Goal: Information Seeking & Learning: Learn about a topic

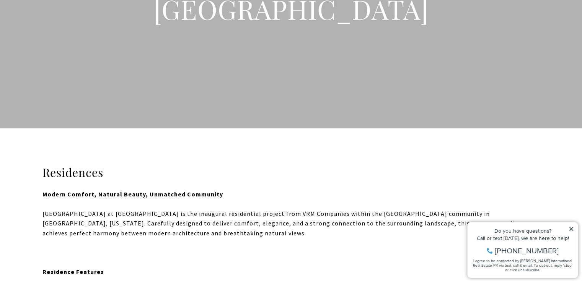
scroll to position [115, 0]
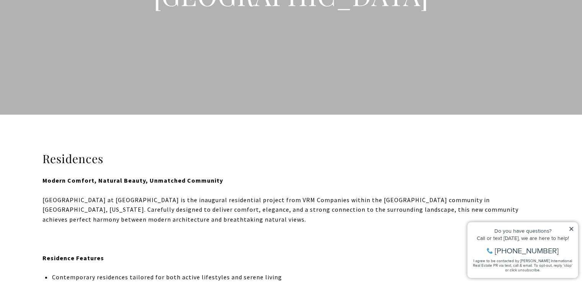
click at [569, 228] on icon at bounding box center [570, 228] width 5 height 5
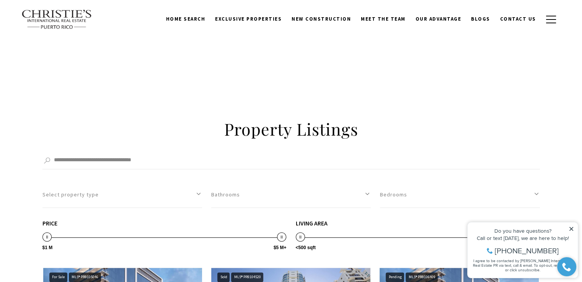
scroll to position [497, 0]
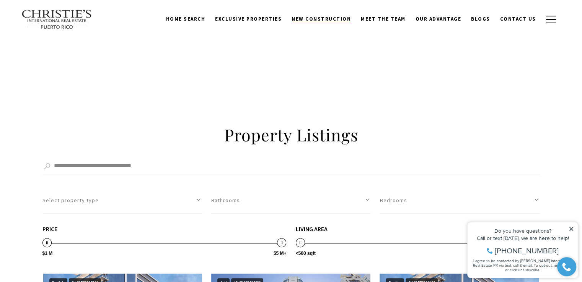
click at [323, 20] on span "New Construction" at bounding box center [320, 19] width 59 height 7
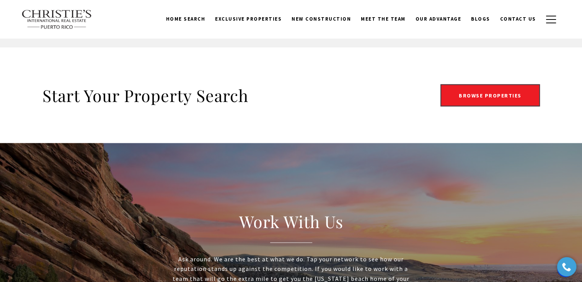
scroll to position [1415, 0]
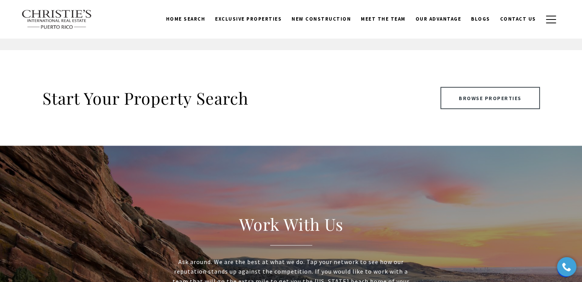
click at [476, 96] on link "Browse Properties" at bounding box center [489, 98] width 99 height 22
click at [470, 97] on link "Browse Properties" at bounding box center [489, 98] width 99 height 22
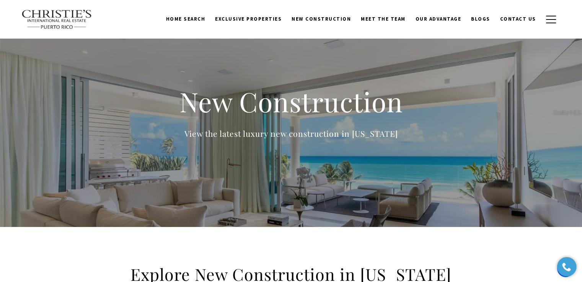
scroll to position [0, 0]
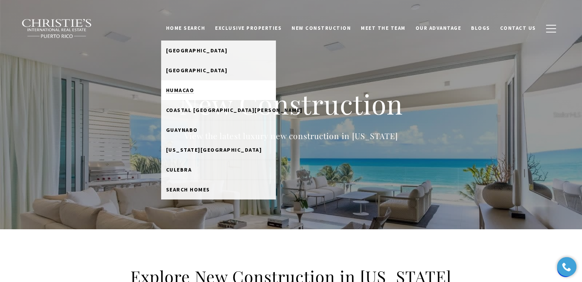
click at [194, 89] on span "Humacao" at bounding box center [180, 90] width 28 height 7
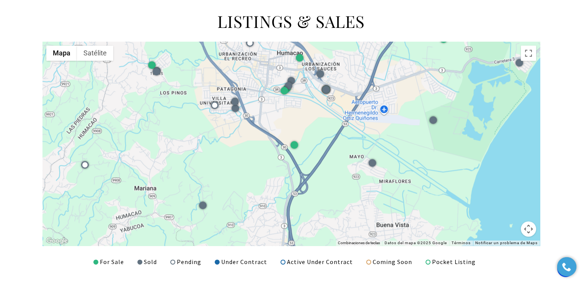
scroll to position [994, 0]
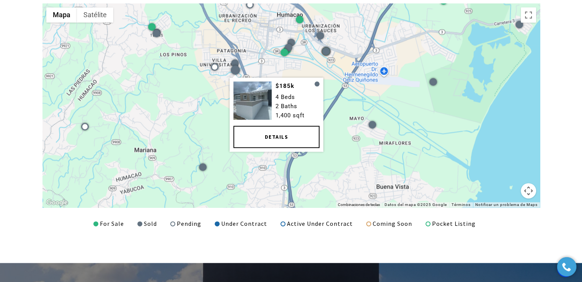
click at [254, 135] on link "Details" at bounding box center [276, 137] width 86 height 22
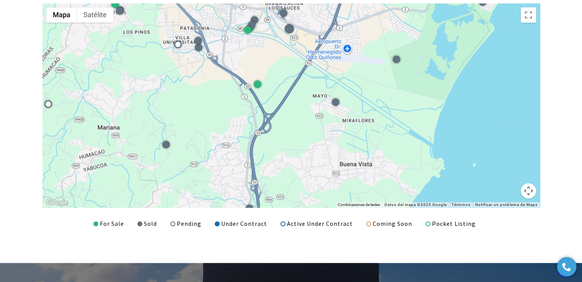
drag, startPoint x: 348, startPoint y: 156, endPoint x: 291, endPoint y: 104, distance: 76.9
click at [291, 104] on div at bounding box center [290, 105] width 497 height 204
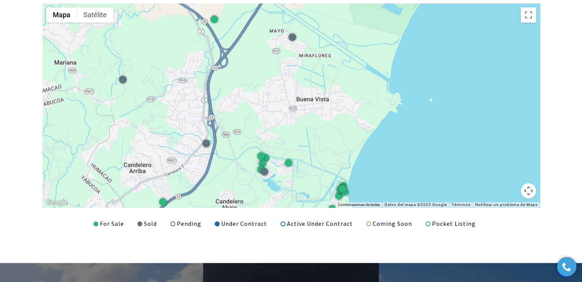
drag, startPoint x: 314, startPoint y: 138, endPoint x: 281, endPoint y: 78, distance: 68.1
click at [281, 78] on div at bounding box center [290, 105] width 497 height 204
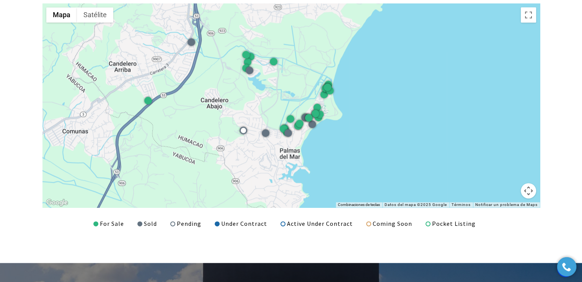
drag, startPoint x: 296, startPoint y: 104, endPoint x: 295, endPoint y: 42, distance: 62.7
click at [295, 42] on div at bounding box center [290, 105] width 497 height 204
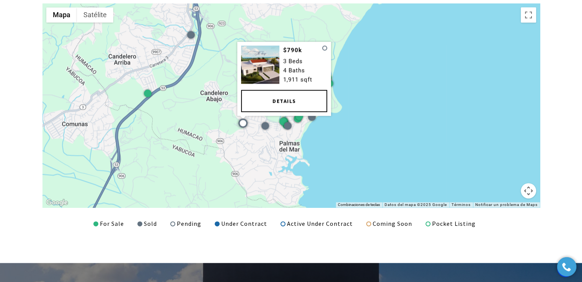
click at [244, 123] on div at bounding box center [242, 123] width 9 height 9
click at [278, 99] on link "Details" at bounding box center [284, 101] width 86 height 22
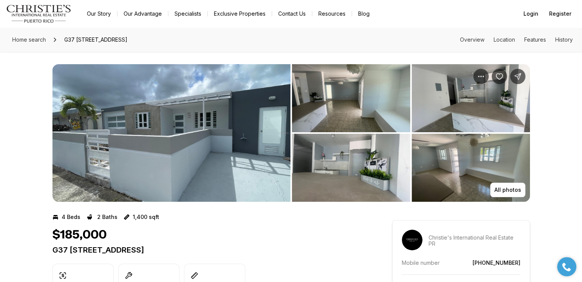
click at [224, 127] on img "View image gallery" at bounding box center [171, 133] width 238 height 138
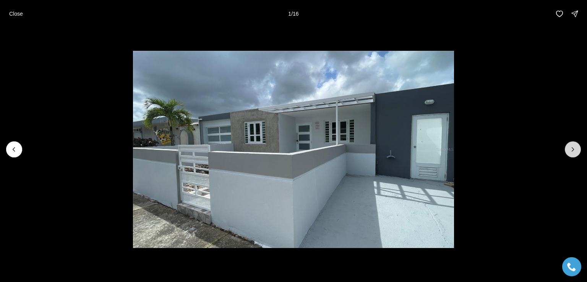
click at [570, 149] on icon "Next slide" at bounding box center [573, 150] width 8 height 8
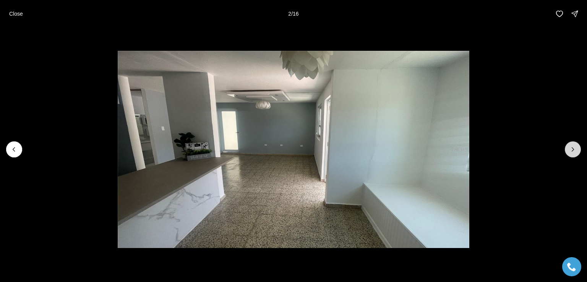
click at [570, 149] on icon "Next slide" at bounding box center [573, 150] width 8 height 8
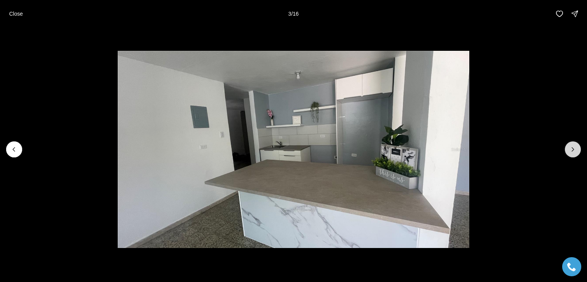
click at [570, 149] on icon "Next slide" at bounding box center [573, 150] width 8 height 8
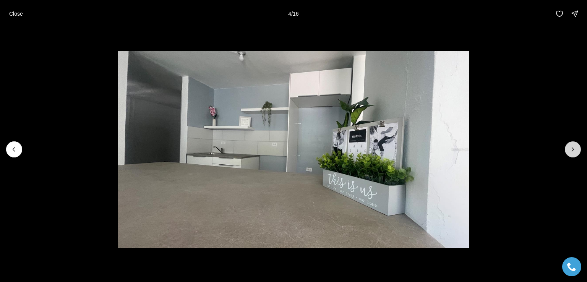
click at [570, 149] on icon "Next slide" at bounding box center [573, 150] width 8 height 8
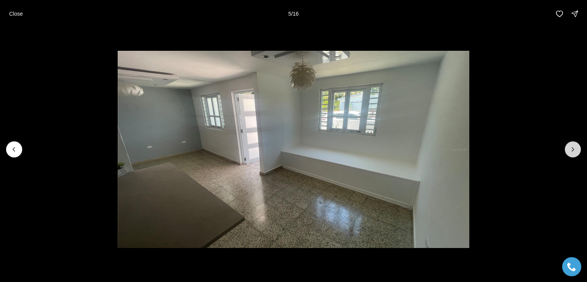
click at [570, 149] on icon "Next slide" at bounding box center [573, 150] width 8 height 8
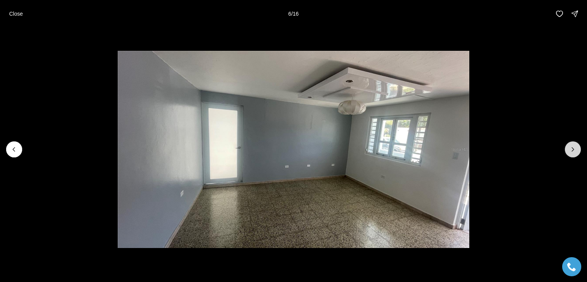
click at [570, 149] on icon "Next slide" at bounding box center [573, 150] width 8 height 8
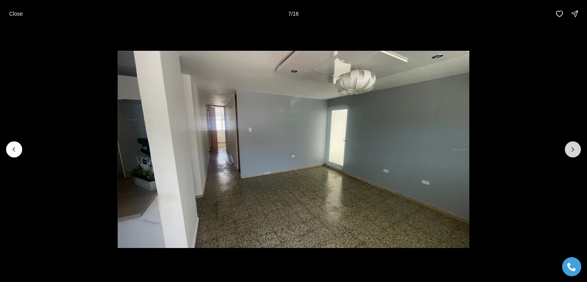
click at [570, 149] on icon "Next slide" at bounding box center [573, 150] width 8 height 8
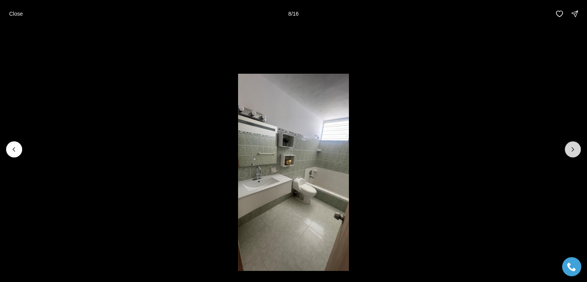
click at [570, 149] on icon "Next slide" at bounding box center [573, 150] width 8 height 8
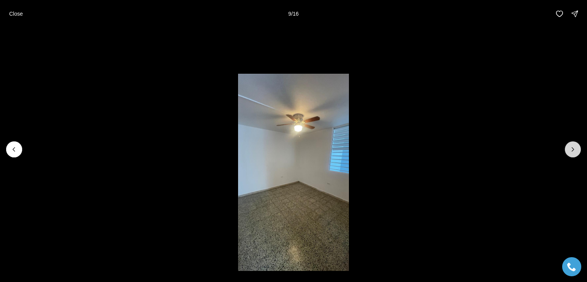
click at [570, 149] on icon "Next slide" at bounding box center [573, 150] width 8 height 8
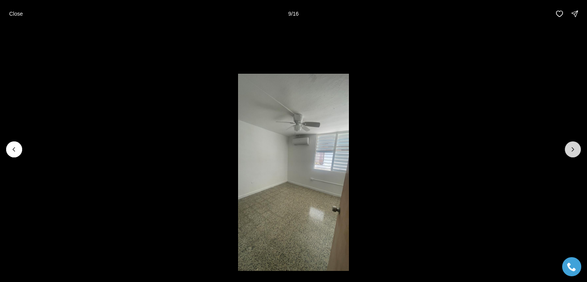
click at [570, 149] on icon "Next slide" at bounding box center [573, 150] width 8 height 8
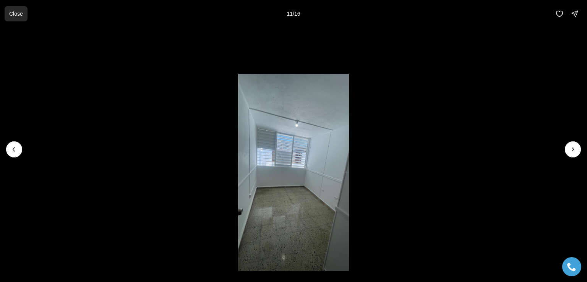
click at [11, 14] on p "Close" at bounding box center [16, 14] width 14 height 6
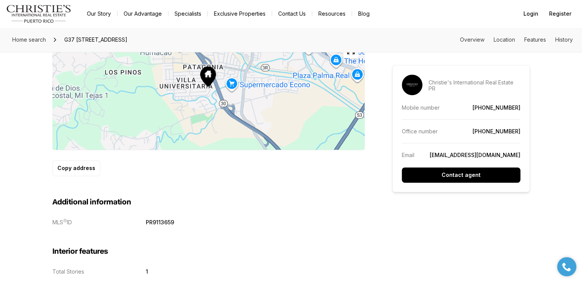
scroll to position [382, 0]
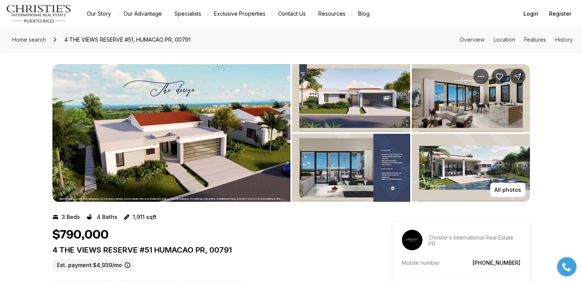
click at [239, 122] on img "View image gallery" at bounding box center [171, 133] width 238 height 138
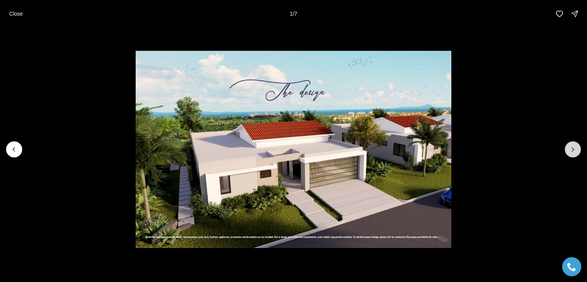
click at [572, 149] on icon "Next slide" at bounding box center [573, 150] width 8 height 8
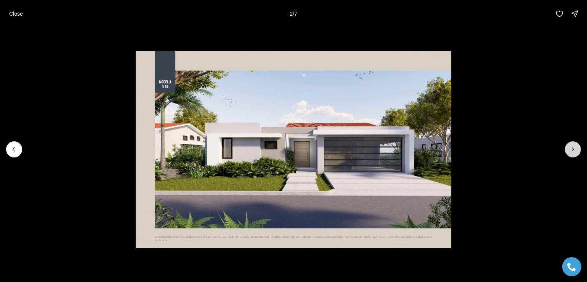
click at [572, 149] on icon "Next slide" at bounding box center [573, 150] width 8 height 8
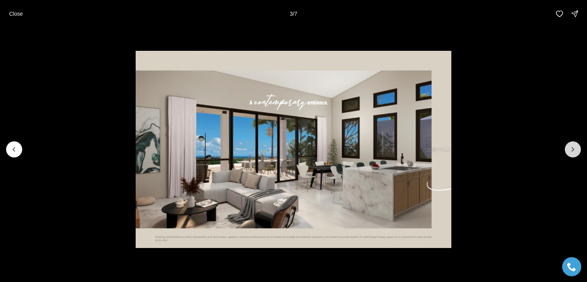
click at [572, 149] on icon "Next slide" at bounding box center [573, 150] width 8 height 8
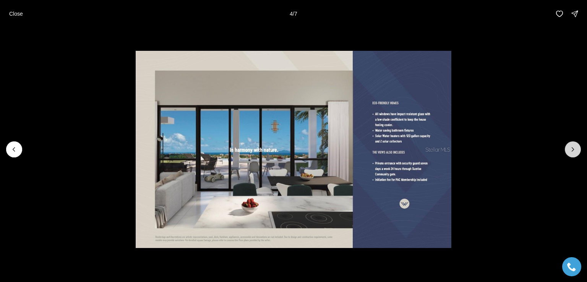
click at [572, 149] on icon "Next slide" at bounding box center [573, 150] width 8 height 8
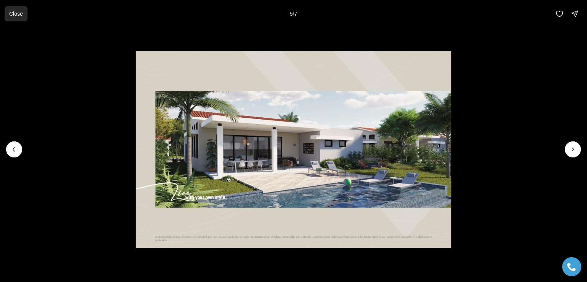
click at [11, 13] on p "Close" at bounding box center [16, 14] width 14 height 6
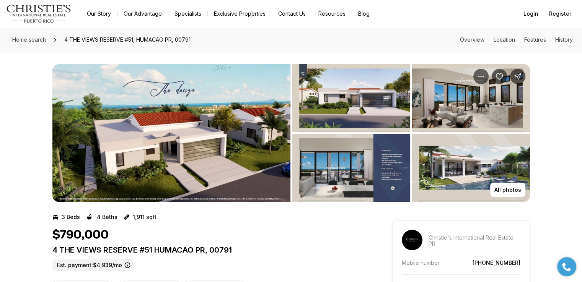
click at [257, 130] on img "View image gallery" at bounding box center [171, 133] width 238 height 138
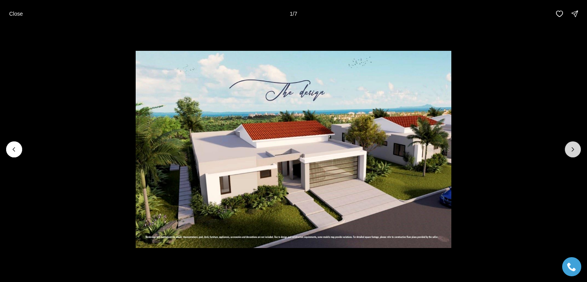
click at [573, 150] on icon "Next slide" at bounding box center [573, 150] width 8 height 8
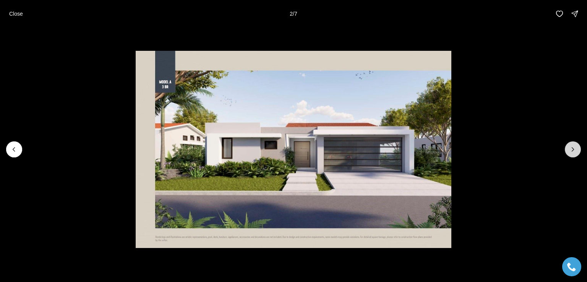
click at [573, 150] on icon "Next slide" at bounding box center [573, 150] width 8 height 8
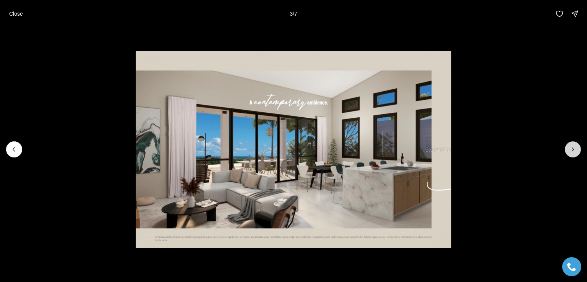
click at [573, 150] on icon "Next slide" at bounding box center [573, 150] width 8 height 8
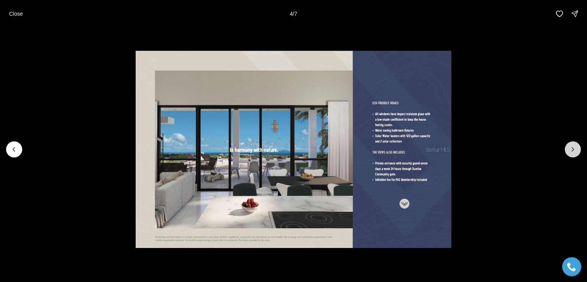
click at [574, 149] on icon "Next slide" at bounding box center [573, 150] width 8 height 8
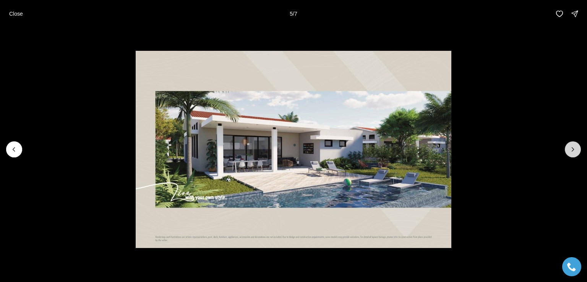
click at [578, 146] on button "Next slide" at bounding box center [573, 149] width 16 height 16
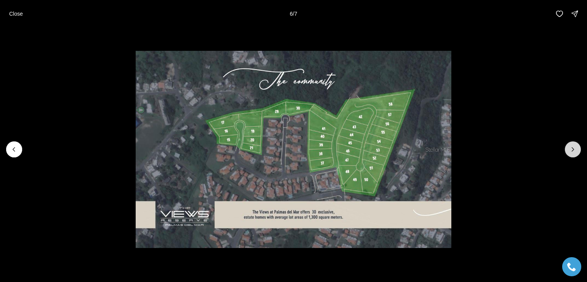
click at [577, 149] on icon "Next slide" at bounding box center [573, 150] width 8 height 8
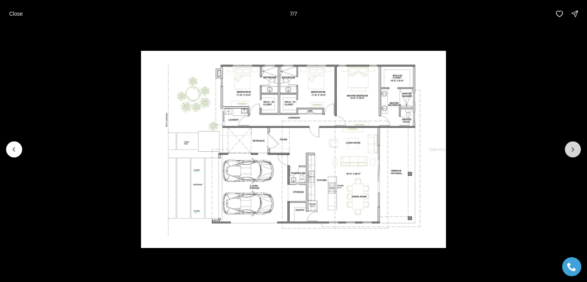
click at [577, 149] on div at bounding box center [573, 149] width 16 height 16
click at [11, 13] on p "Close" at bounding box center [16, 14] width 14 height 6
